Goal: Task Accomplishment & Management: Use online tool/utility

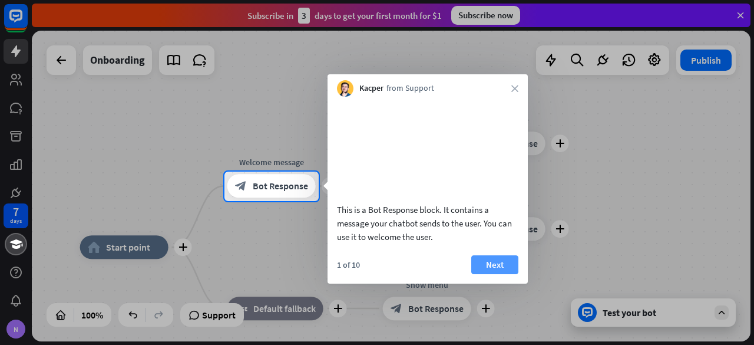
click at [503, 274] on button "Next" at bounding box center [495, 264] width 47 height 19
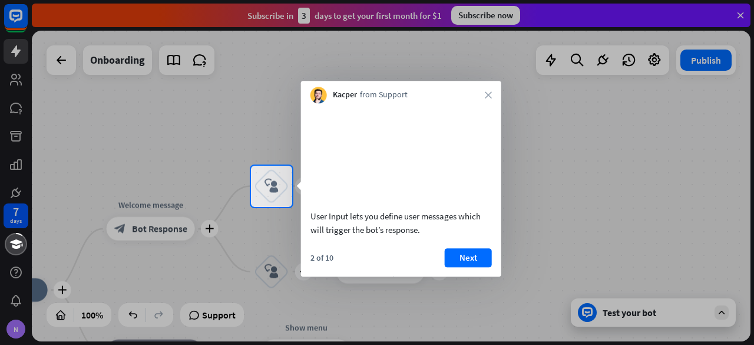
click at [473, 267] on button "Next" at bounding box center [468, 257] width 47 height 19
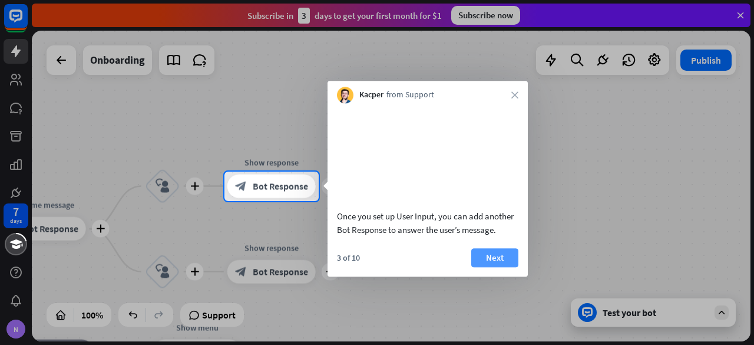
click at [486, 267] on button "Next" at bounding box center [495, 257] width 47 height 19
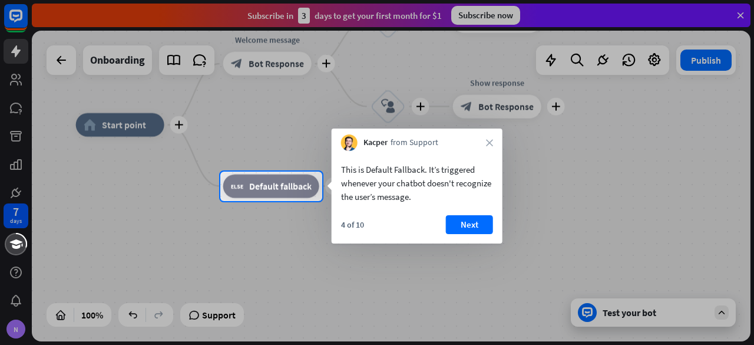
click at [457, 227] on button "Next" at bounding box center [469, 224] width 47 height 19
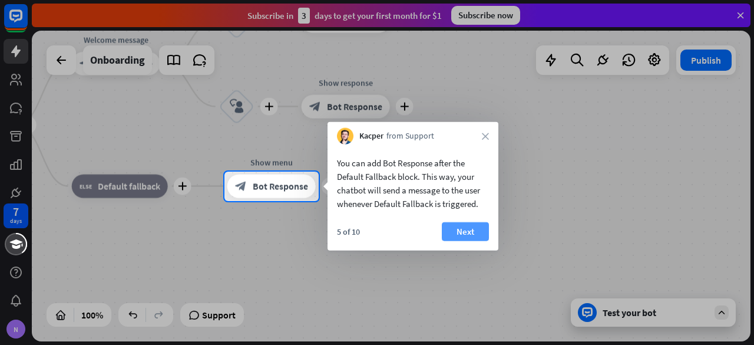
click at [457, 227] on button "Next" at bounding box center [465, 231] width 47 height 19
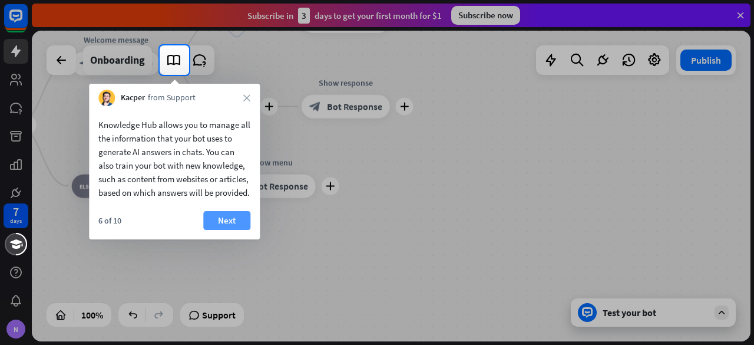
click at [228, 229] on button "Next" at bounding box center [226, 220] width 47 height 19
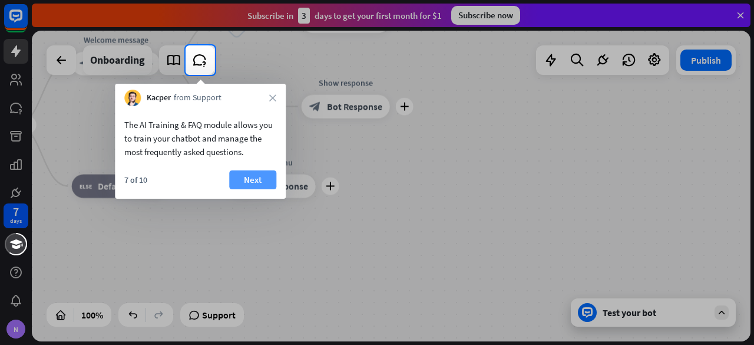
click at [248, 183] on button "Next" at bounding box center [252, 179] width 47 height 19
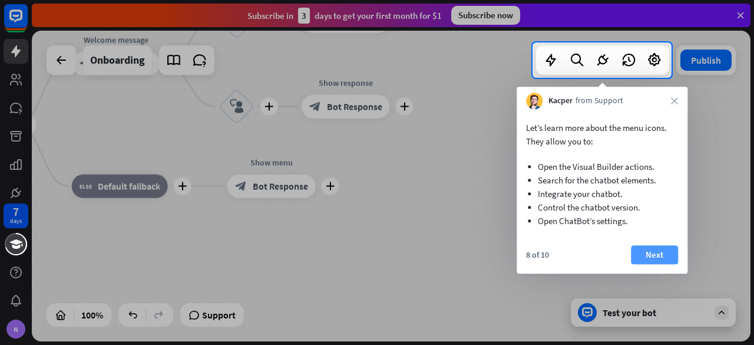
click at [662, 263] on button "Next" at bounding box center [654, 254] width 47 height 19
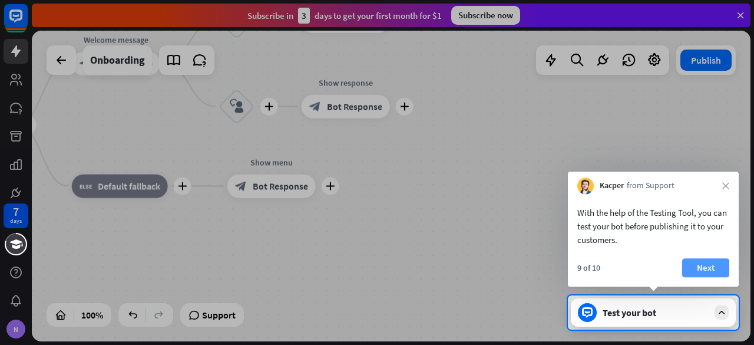
click at [703, 271] on button "Next" at bounding box center [706, 267] width 47 height 19
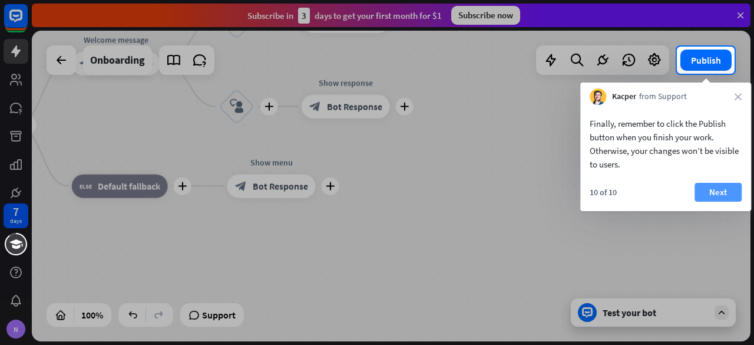
click at [713, 187] on button "Next" at bounding box center [718, 192] width 47 height 19
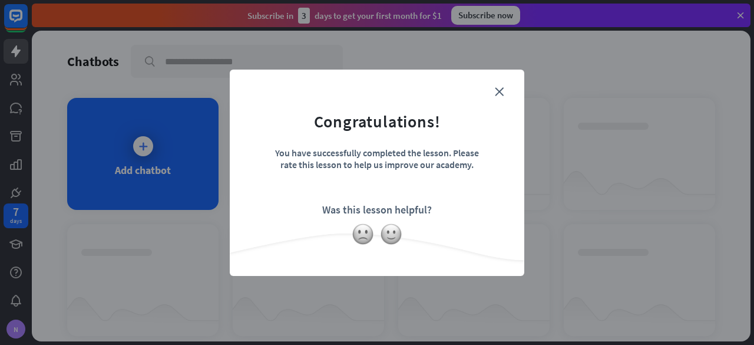
click at [499, 98] on form "Congratulations! You have successfully completed the lesson. Please rate this l…" at bounding box center [377, 154] width 265 height 141
click at [499, 93] on icon "close" at bounding box center [499, 91] width 9 height 9
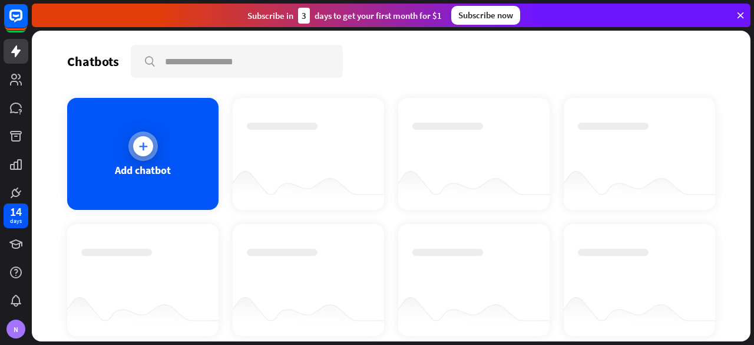
click at [137, 153] on div at bounding box center [143, 146] width 20 height 20
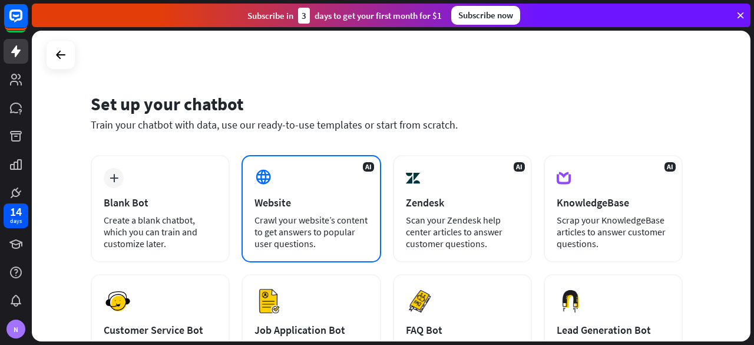
click at [275, 196] on div "Website" at bounding box center [311, 203] width 113 height 14
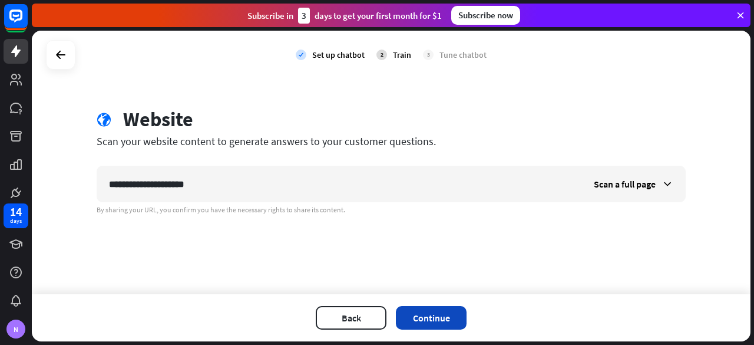
type input "**********"
click at [431, 317] on button "Continue" at bounding box center [431, 318] width 71 height 24
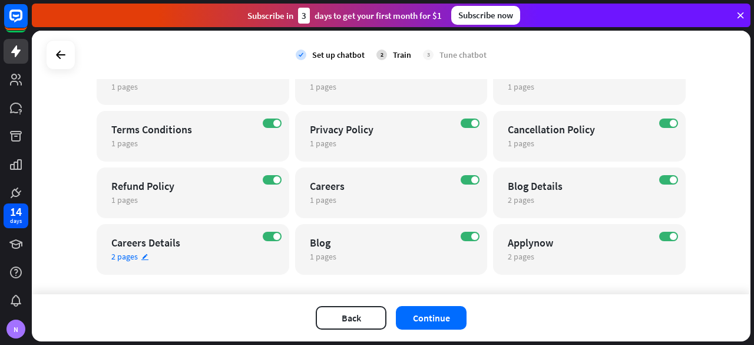
scroll to position [375, 0]
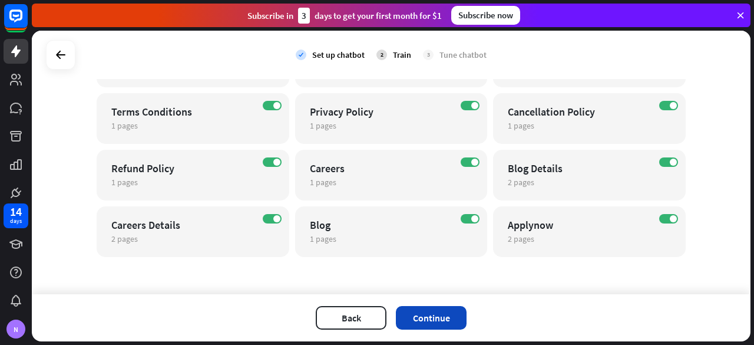
click at [428, 318] on button "Continue" at bounding box center [431, 318] width 71 height 24
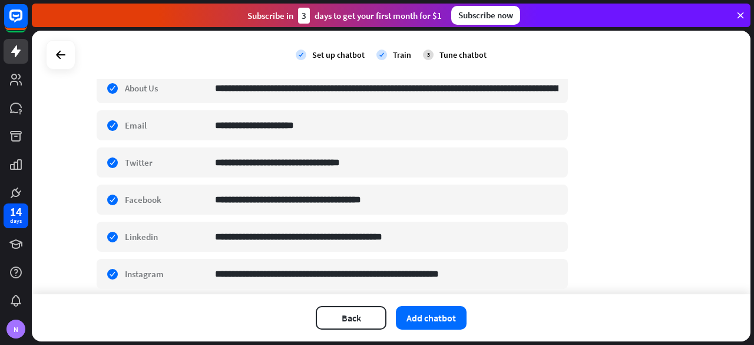
scroll to position [483, 0]
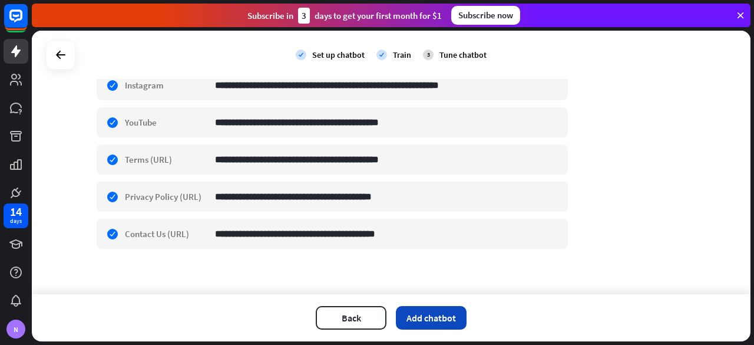
click at [424, 314] on button "Add chatbot" at bounding box center [431, 318] width 71 height 24
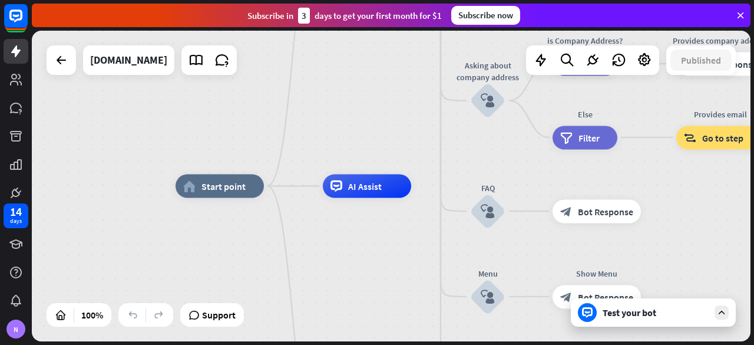
click at [616, 313] on div "Test your bot" at bounding box center [656, 313] width 106 height 12
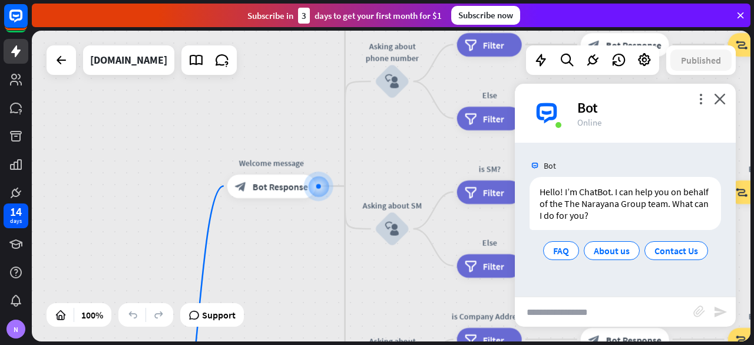
click at [615, 314] on input "text" at bounding box center [604, 311] width 179 height 29
type input "*"
type input "**********"
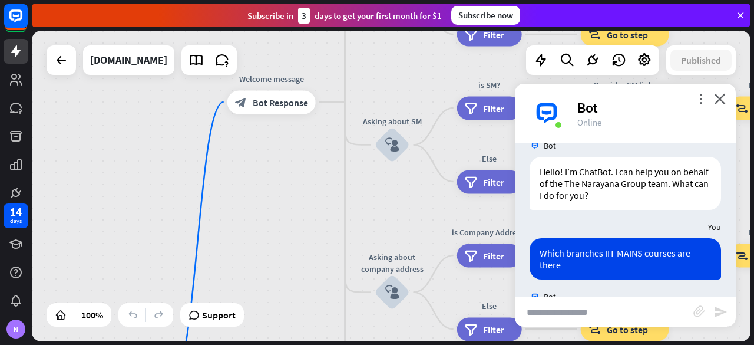
scroll to position [514, 0]
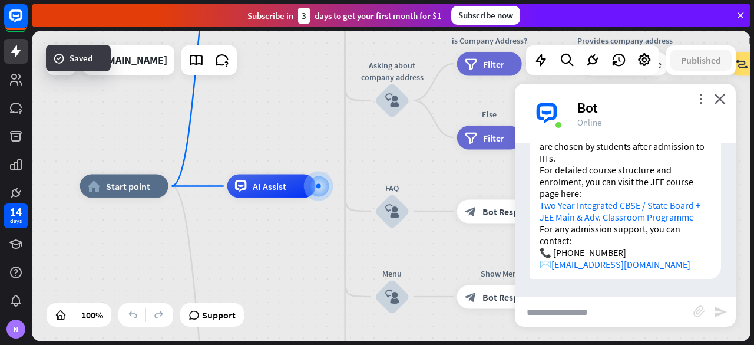
click at [609, 169] on p "For detailed course structure and enrolment, you can visit the JEE course page …" at bounding box center [626, 193] width 172 height 59
click at [562, 313] on input "text" at bounding box center [604, 311] width 179 height 29
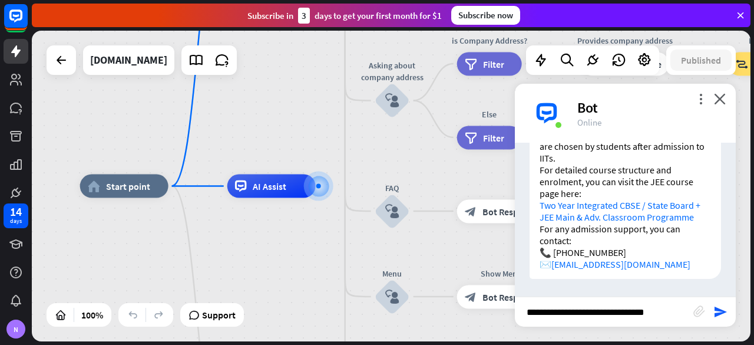
type input "**********"
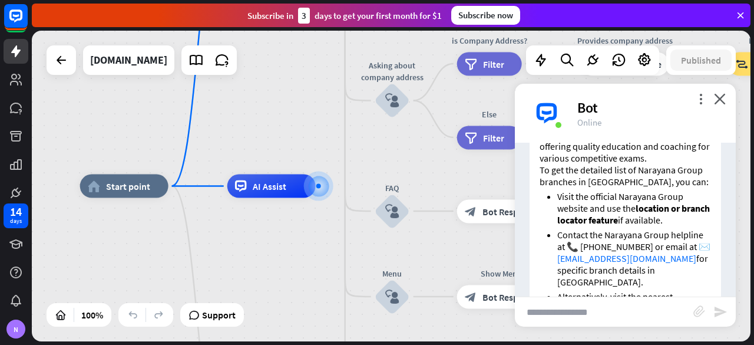
scroll to position [948, 0]
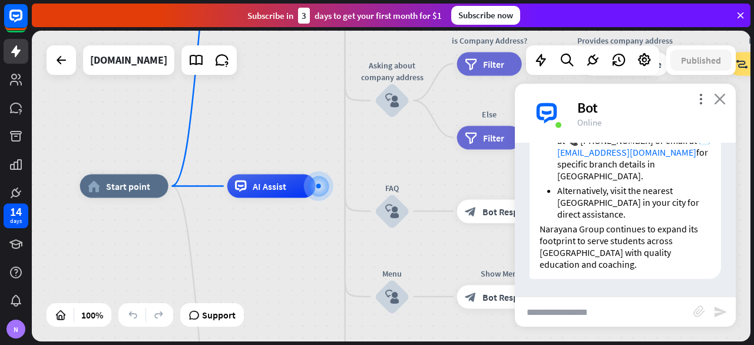
click at [720, 98] on icon "close" at bounding box center [720, 98] width 12 height 11
